Goal: Navigation & Orientation: Go to known website

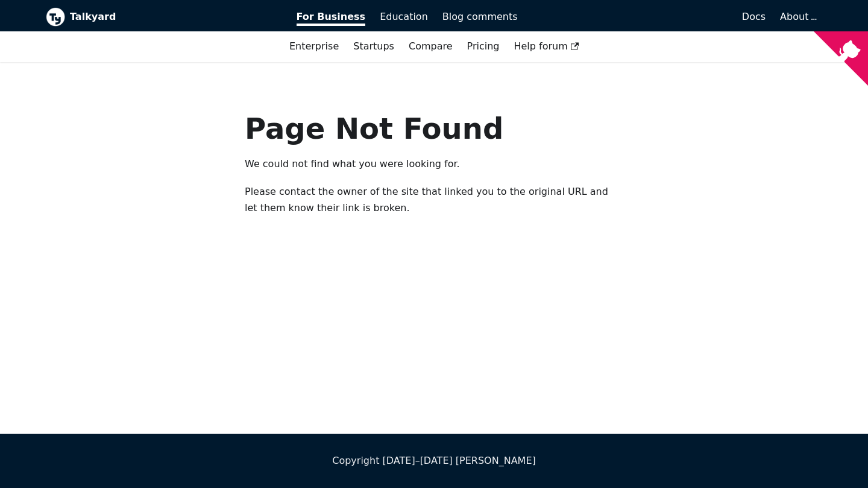
click at [350, 280] on div "Page Not Found We could not find what you were looking for. Please contact the …" at bounding box center [434, 247] width 868 height 371
drag, startPoint x: 279, startPoint y: 248, endPoint x: 379, endPoint y: 268, distance: 102.1
click at [379, 268] on div "Page Not Found We could not find what you were looking for. Please contact the …" at bounding box center [434, 247] width 868 height 371
drag, startPoint x: 405, startPoint y: 300, endPoint x: 397, endPoint y: 220, distance: 80.6
click at [397, 220] on div "Page Not Found We could not find what you were looking for. Please contact the …" at bounding box center [434, 247] width 868 height 371
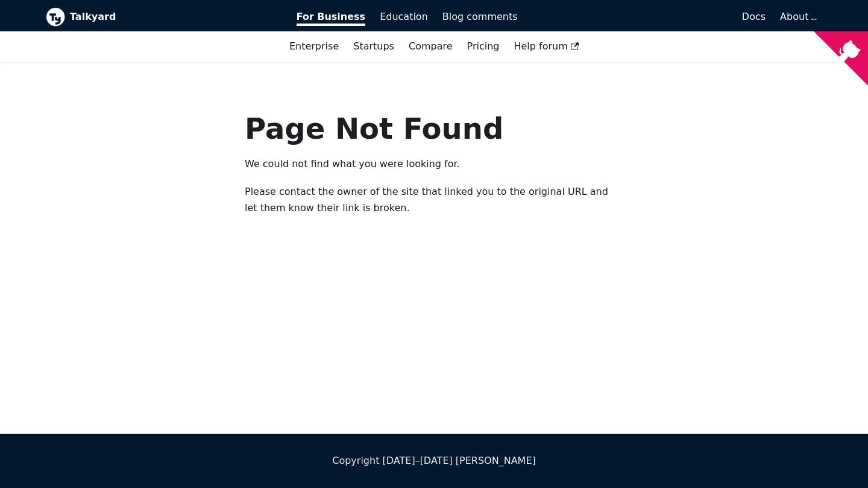
drag, startPoint x: 397, startPoint y: 220, endPoint x: 399, endPoint y: 277, distance: 56.7
click at [399, 277] on div "Page Not Found We could not find what you were looking for. Please contact the …" at bounding box center [434, 247] width 868 height 371
click at [396, 22] on span "Education" at bounding box center [404, 16] width 48 height 11
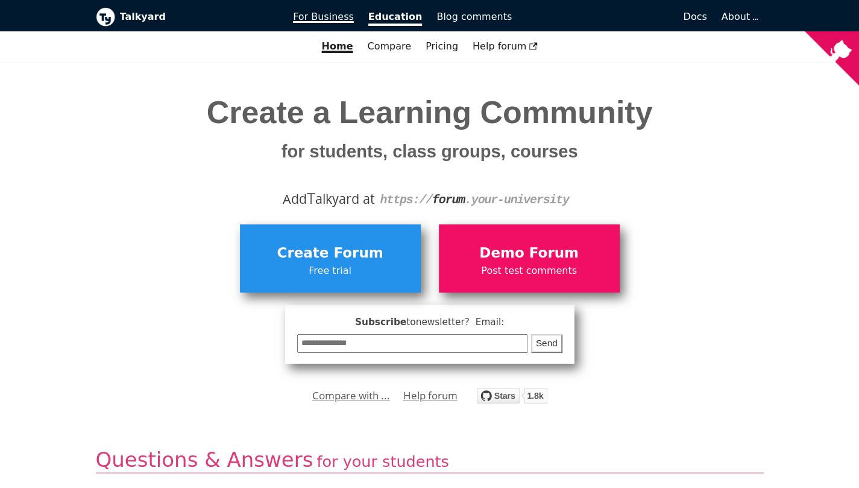
click at [341, 21] on span "For Business" at bounding box center [323, 16] width 61 height 11
